Goal: Information Seeking & Learning: Find specific fact

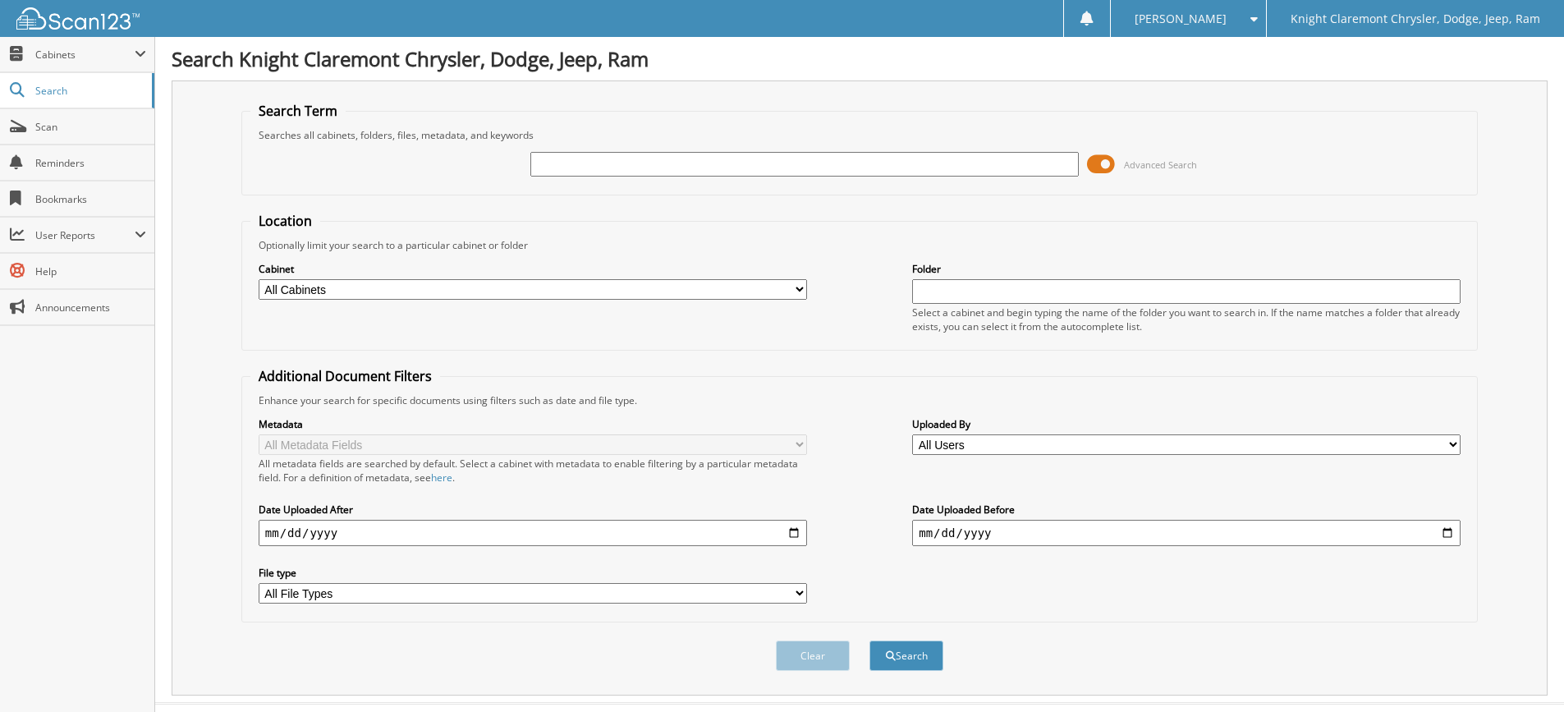
click at [595, 160] on input "text" at bounding box center [804, 164] width 549 height 25
click at [627, 163] on input "text" at bounding box center [804, 164] width 549 height 25
paste input "[PERSON_NAME] MEDICAL, INC."
type input "[PERSON_NAME] MEDICAL, INC."
click at [870, 640] on button "Search" at bounding box center [907, 655] width 74 height 30
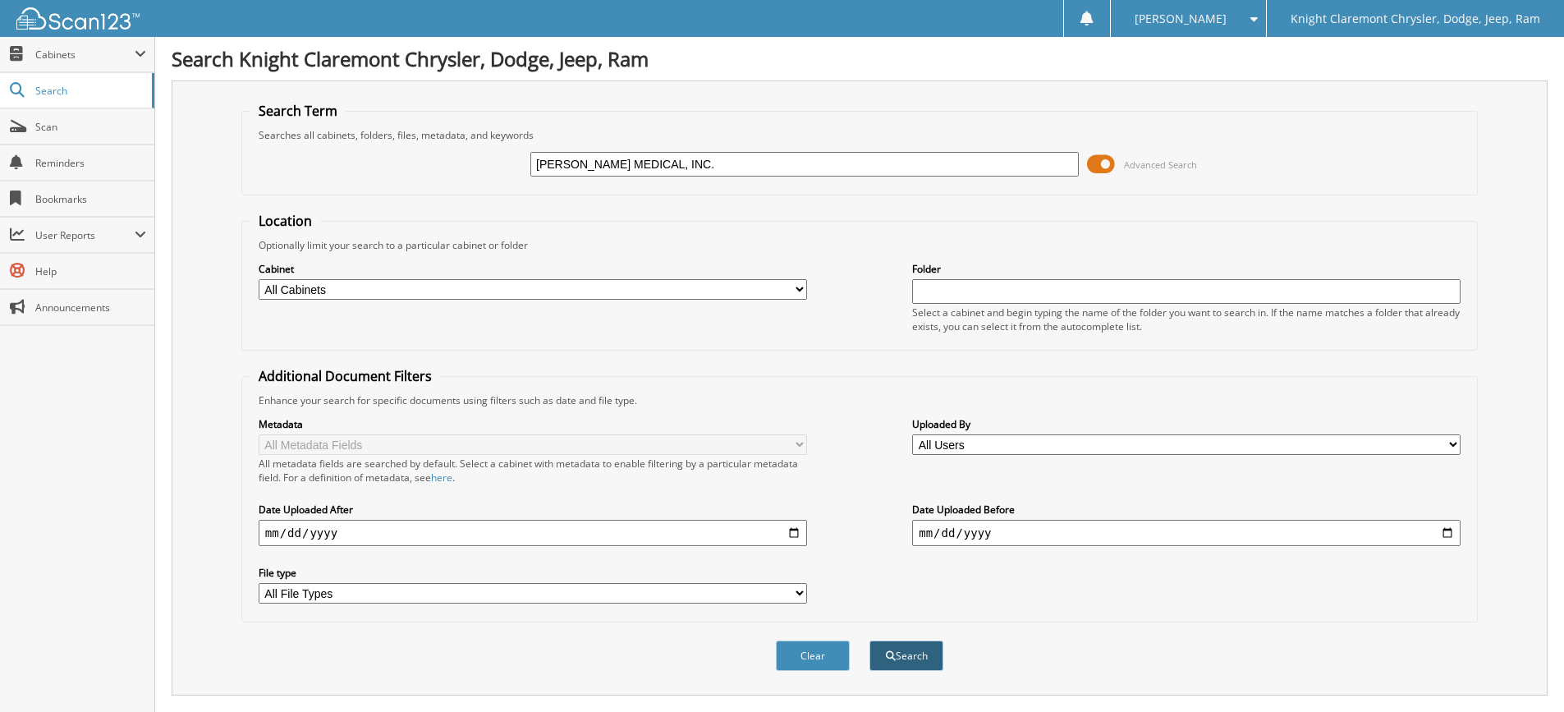
click at [898, 659] on button "Search" at bounding box center [907, 655] width 74 height 30
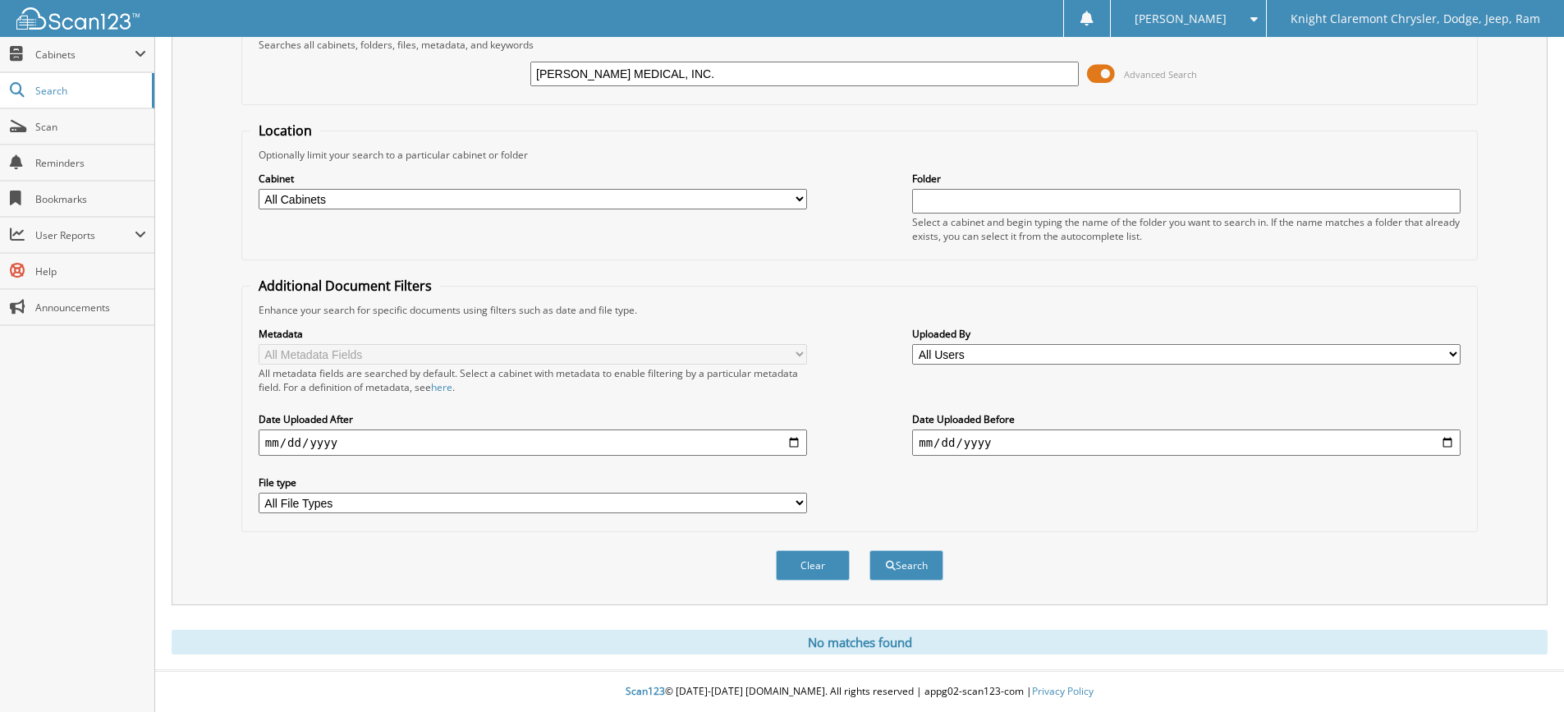
drag, startPoint x: 687, startPoint y: 71, endPoint x: 519, endPoint y: 74, distance: 168.4
click at [519, 74] on div "C. DANIEL MEDICAL, INC. Advanced Search" at bounding box center [859, 74] width 1219 height 44
paste input "1C4RJHEG9S8668375"
type input "1C4RJHEG9S8668375"
click at [870, 550] on button "Search" at bounding box center [907, 565] width 74 height 30
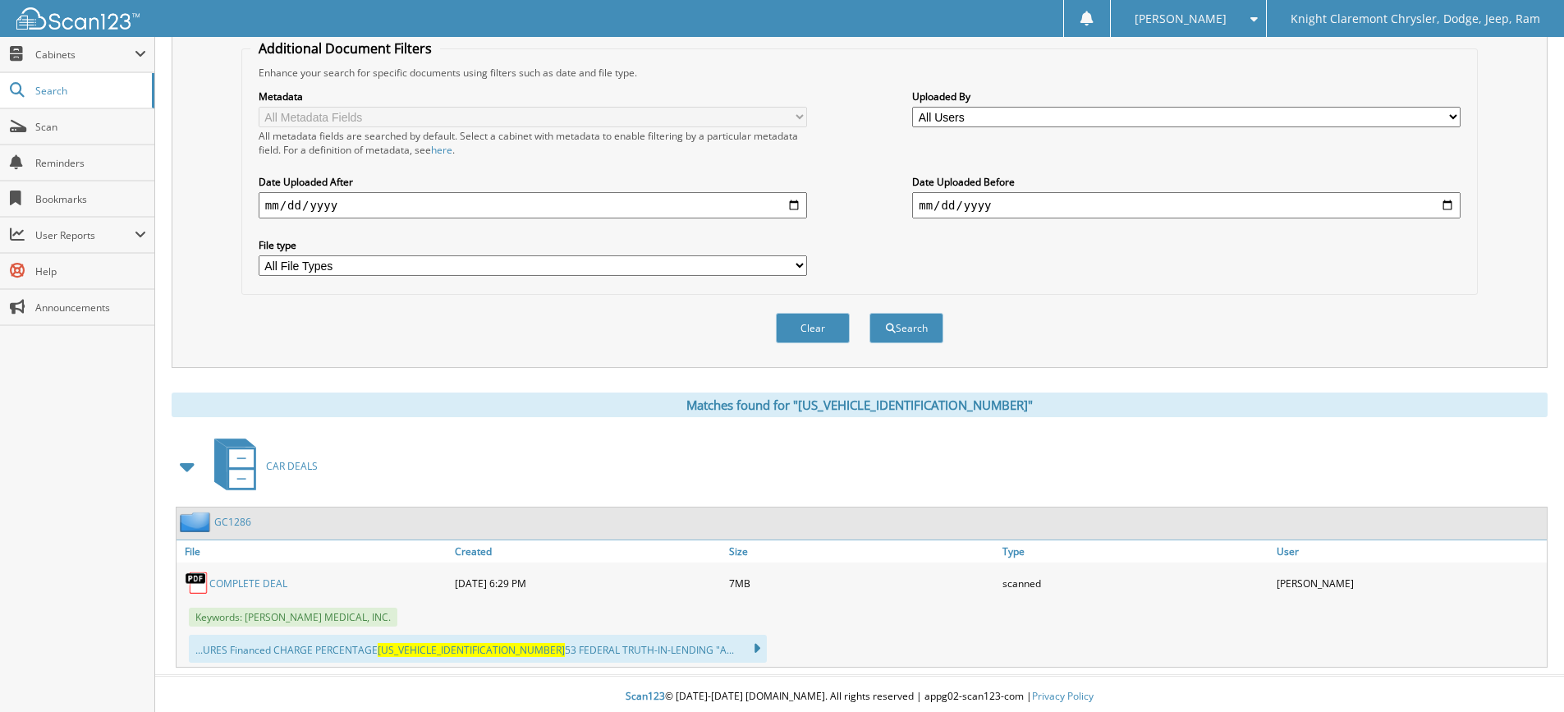
scroll to position [333, 0]
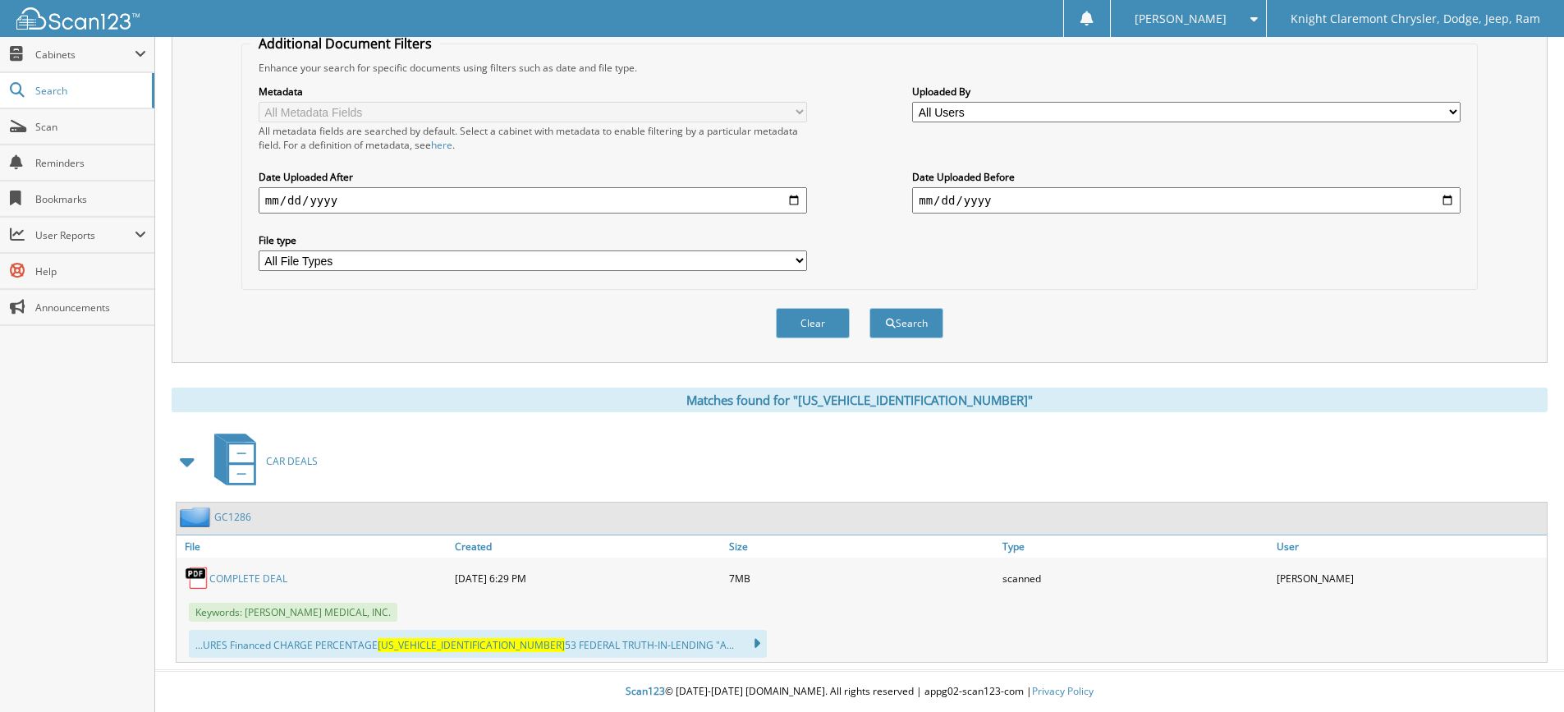
click at [251, 578] on link "COMPLETE DEAL" at bounding box center [248, 579] width 78 height 14
click at [265, 577] on link "COMPLETE DEAL" at bounding box center [248, 579] width 78 height 14
click at [266, 579] on link "COMPLETE DEAL" at bounding box center [248, 579] width 78 height 14
click at [54, 127] on span "Scan" at bounding box center [90, 127] width 111 height 14
